Goal: Transaction & Acquisition: Subscribe to service/newsletter

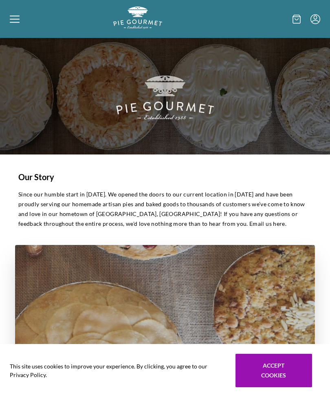
click at [17, 23] on icon at bounding box center [15, 19] width 10 height 10
click at [16, 24] on div "Home Shop" at bounding box center [165, 198] width 330 height 397
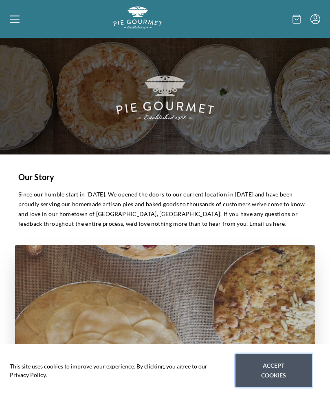
click at [277, 369] on button "Accept cookies" at bounding box center [273, 370] width 77 height 33
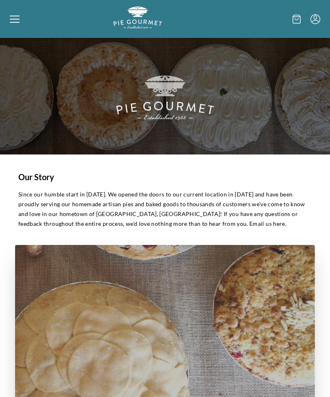
click at [17, 19] on icon at bounding box center [15, 18] width 10 height 1
click at [319, 18] on div "Home Shop" at bounding box center [165, 198] width 330 height 397
click at [316, 20] on icon "Menu" at bounding box center [315, 19] width 10 height 10
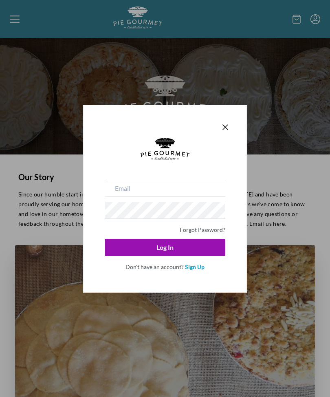
click at [196, 270] on link "Sign Up" at bounding box center [195, 266] width 20 height 7
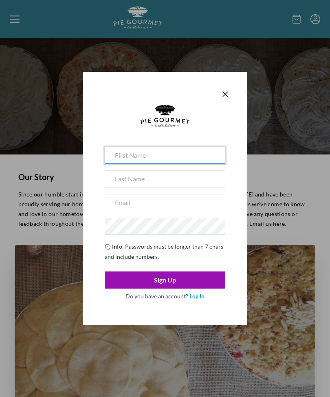
click at [139, 158] on input at bounding box center [165, 155] width 121 height 17
type input "[EMAIL_ADDRESS][DOMAIN_NAME]"
type input "Twellmann"
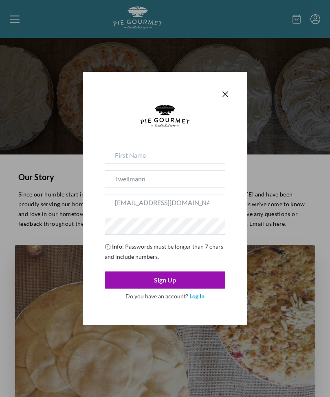
type input "[PERSON_NAME]"
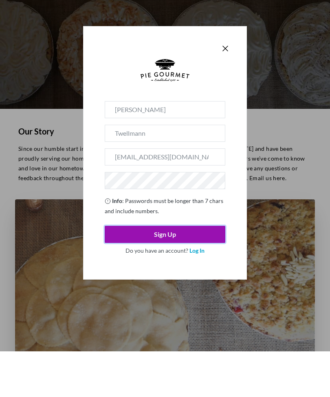
scroll to position [46, 0]
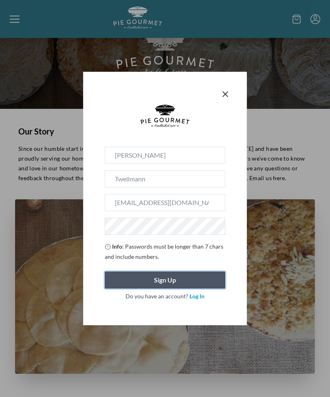
click at [176, 284] on button "Sign Up" at bounding box center [165, 279] width 121 height 17
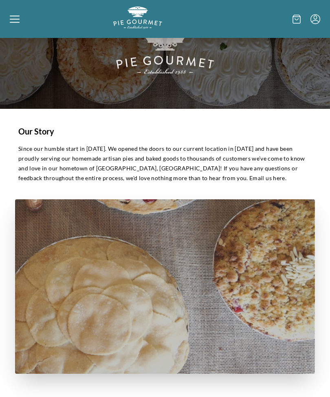
click at [14, 18] on icon at bounding box center [15, 19] width 10 height 10
click at [17, 24] on div "Home Shop" at bounding box center [165, 198] width 330 height 397
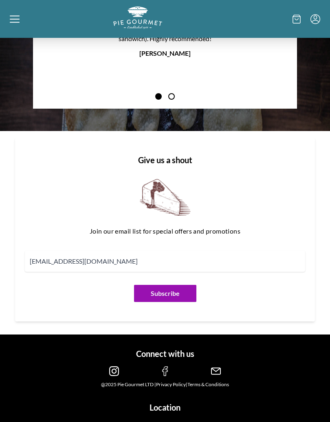
scroll to position [1129, 0]
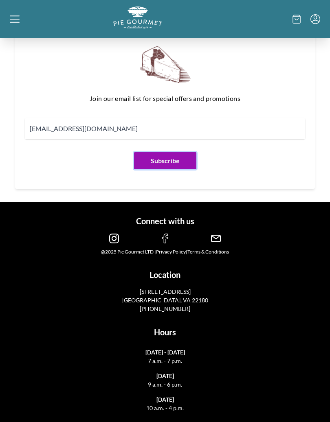
click at [169, 165] on button "Subscribe" at bounding box center [165, 160] width 62 height 17
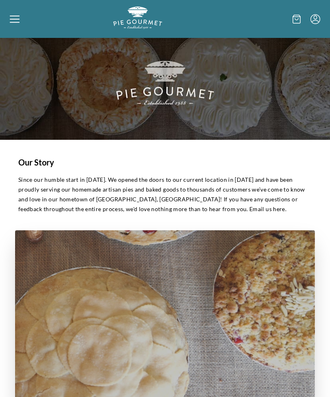
scroll to position [0, 0]
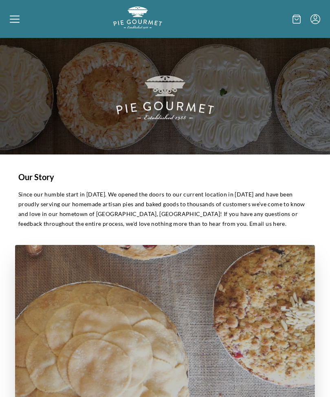
click at [13, 20] on icon at bounding box center [15, 19] width 10 height 10
click at [2, 16] on div "Home Shop" at bounding box center [165, 198] width 330 height 397
click at [16, 22] on icon at bounding box center [15, 22] width 10 height 1
click at [12, 22] on div "Home Shop" at bounding box center [165, 198] width 330 height 397
click at [300, 28] on div at bounding box center [268, 19] width 103 height 25
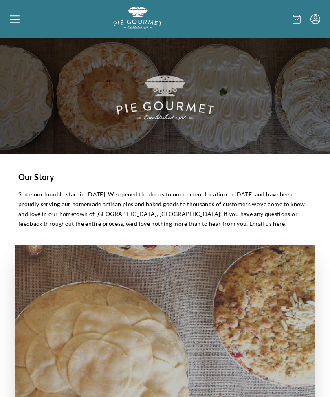
click at [318, 31] on div at bounding box center [268, 19] width 103 height 25
